Goal: Transaction & Acquisition: Subscribe to service/newsletter

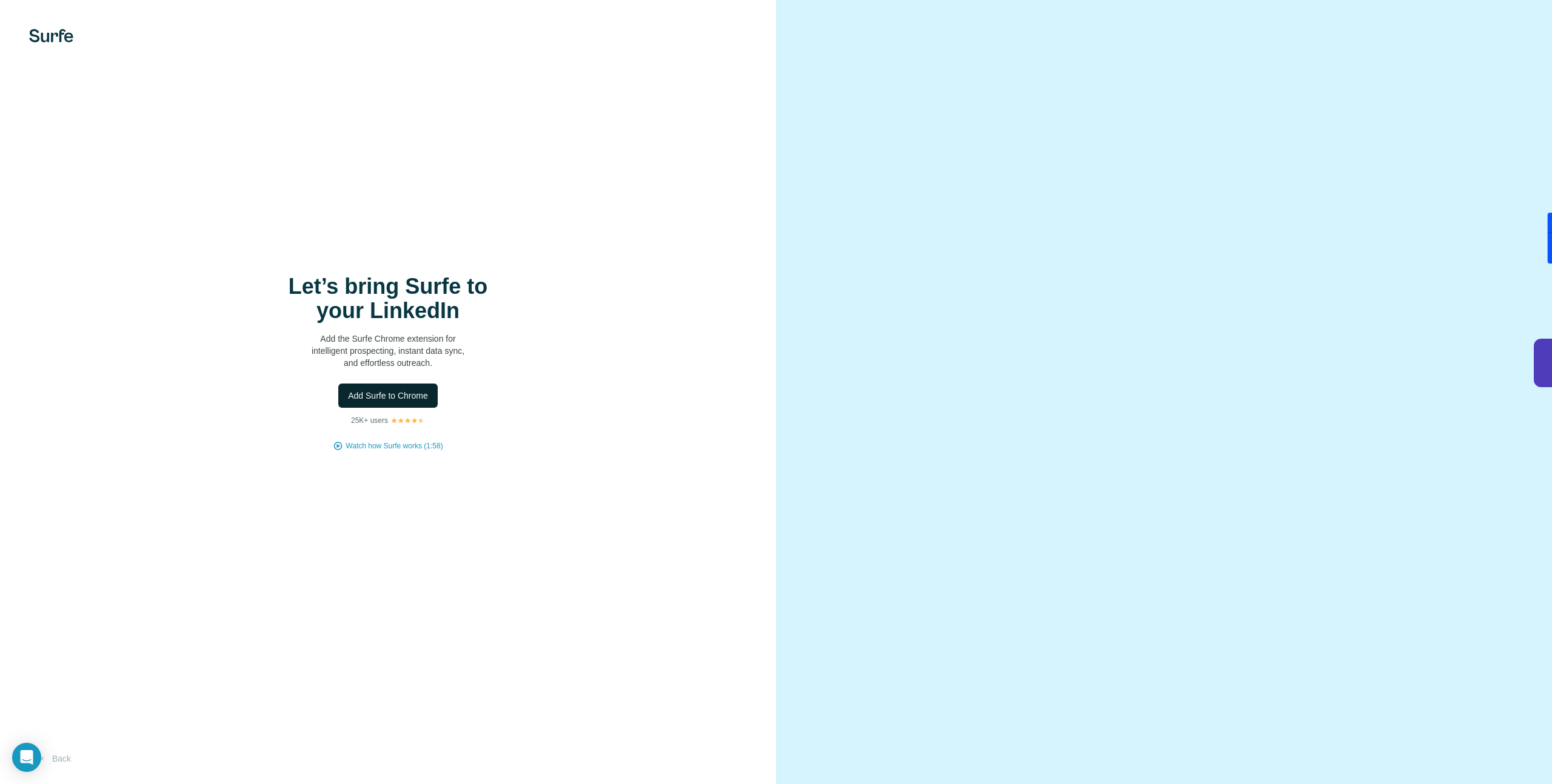
click at [396, 391] on span "Add Surfe to Chrome" at bounding box center [388, 396] width 80 height 12
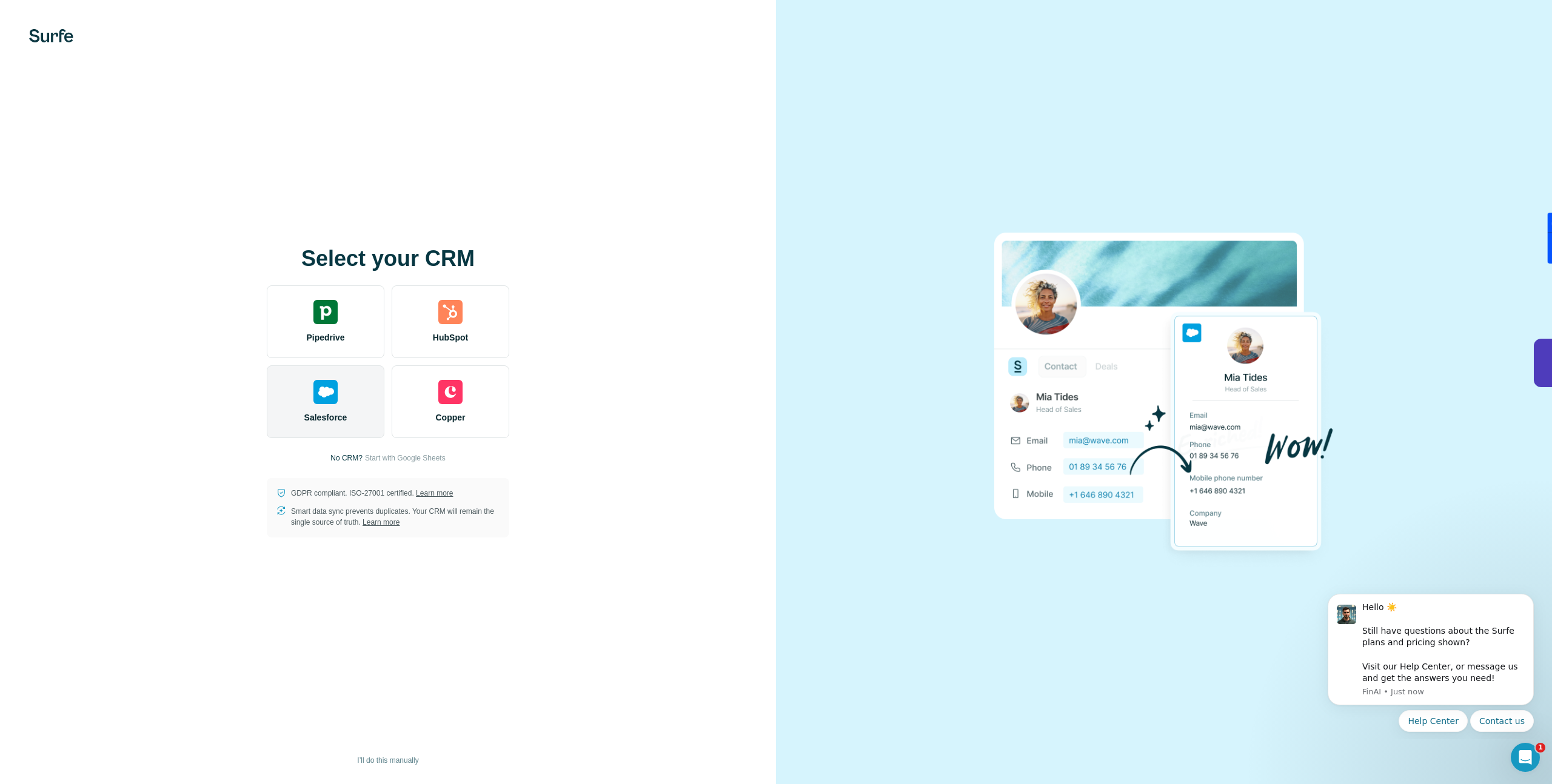
click at [305, 390] on div "Salesforce" at bounding box center [325, 402] width 117 height 73
